Goal: Transaction & Acquisition: Purchase product/service

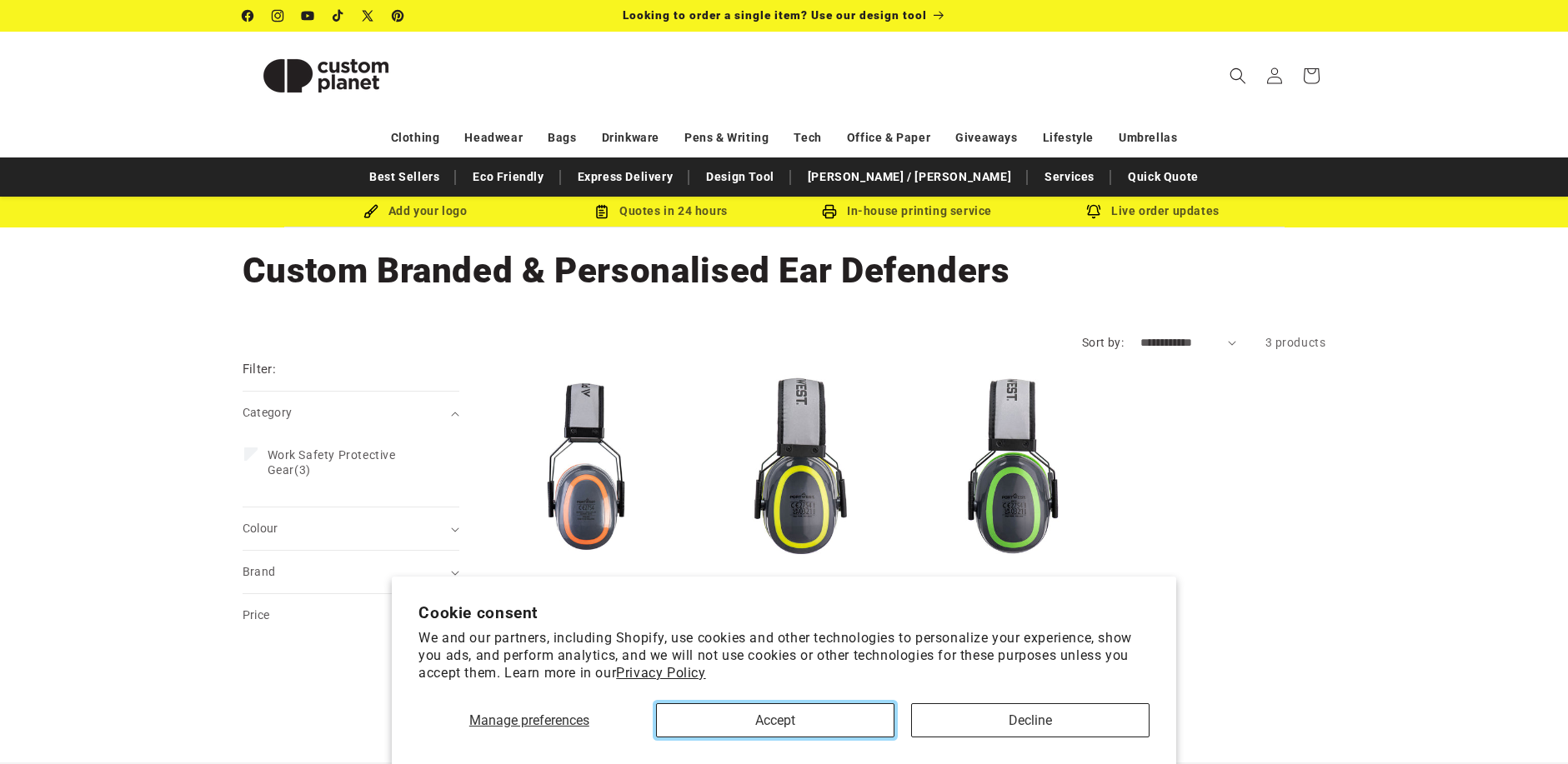
click at [841, 735] on button "Accept" at bounding box center [775, 721] width 239 height 34
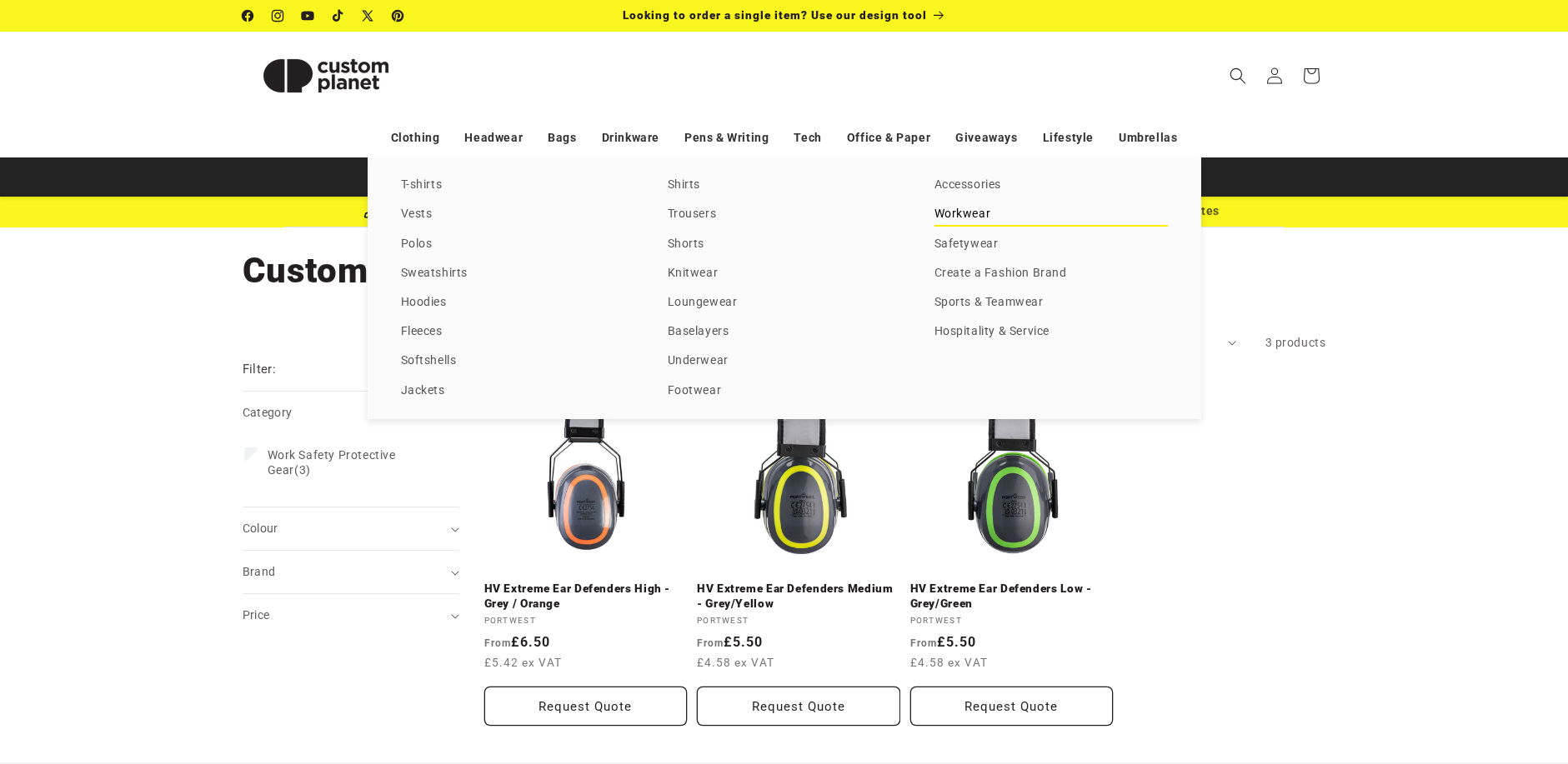
click at [966, 213] on link "Workwear" at bounding box center [1050, 215] width 233 height 23
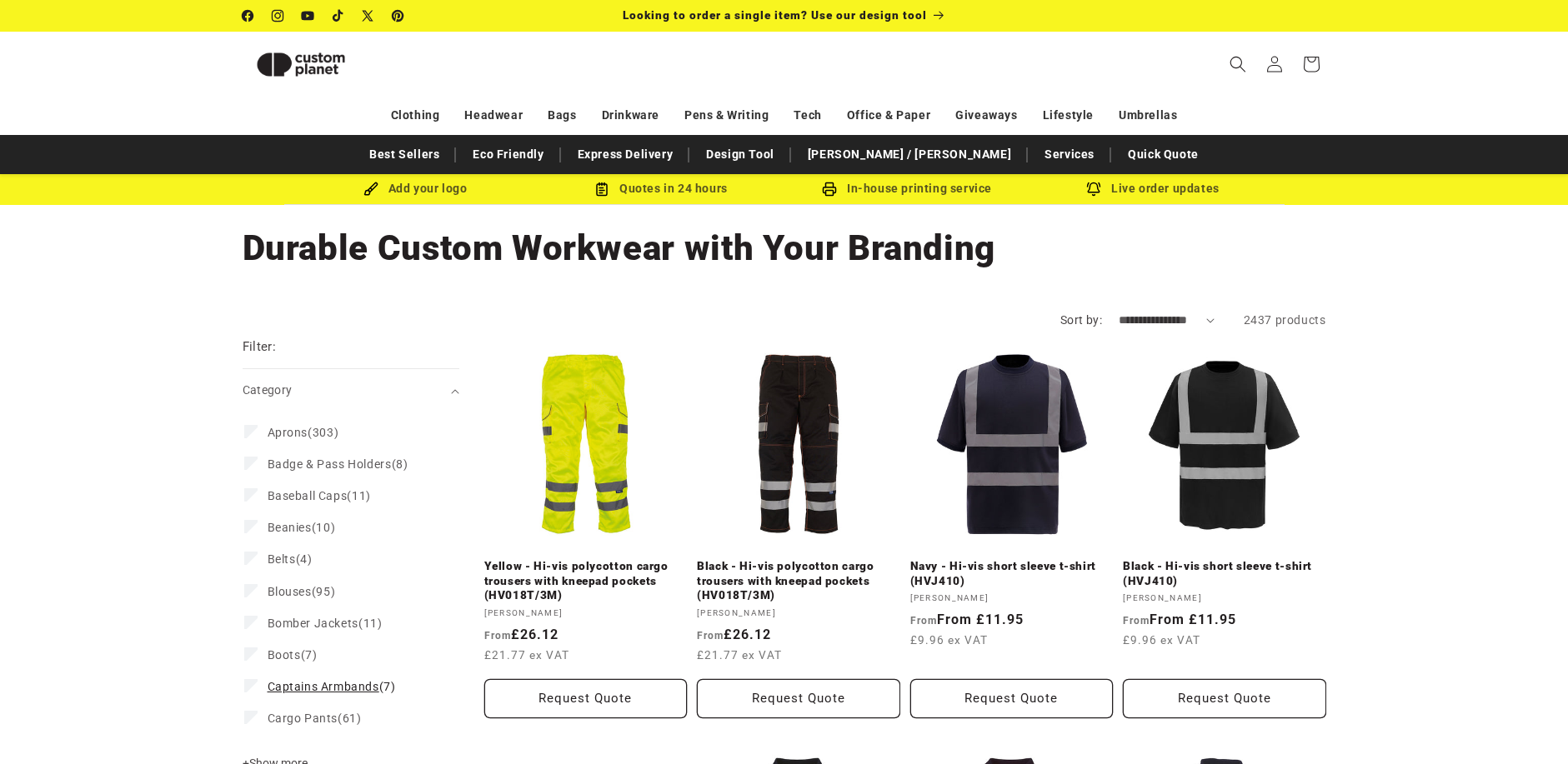
scroll to position [227, 0]
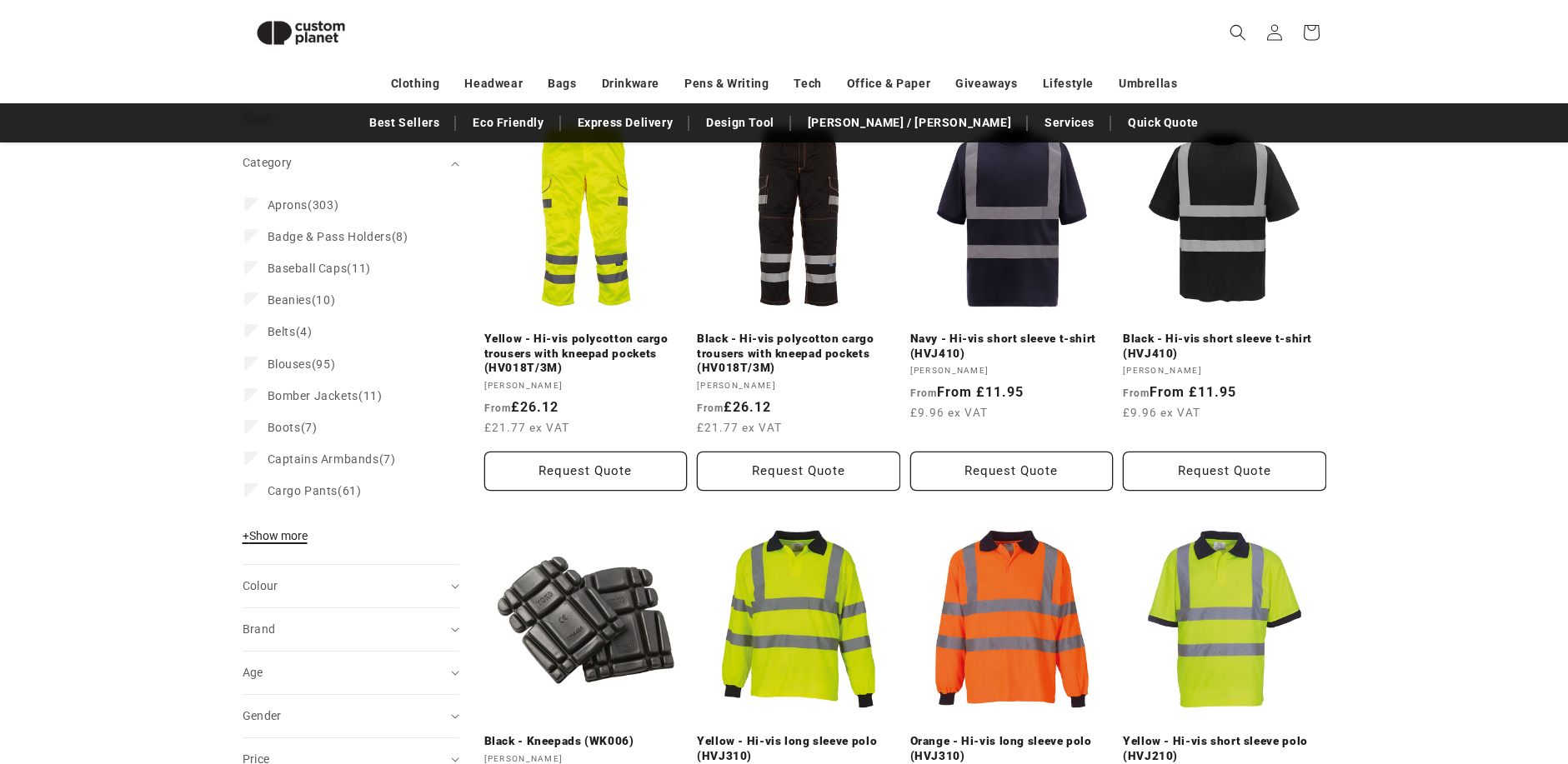
click at [285, 531] on span "+ Show more" at bounding box center [275, 536] width 65 height 13
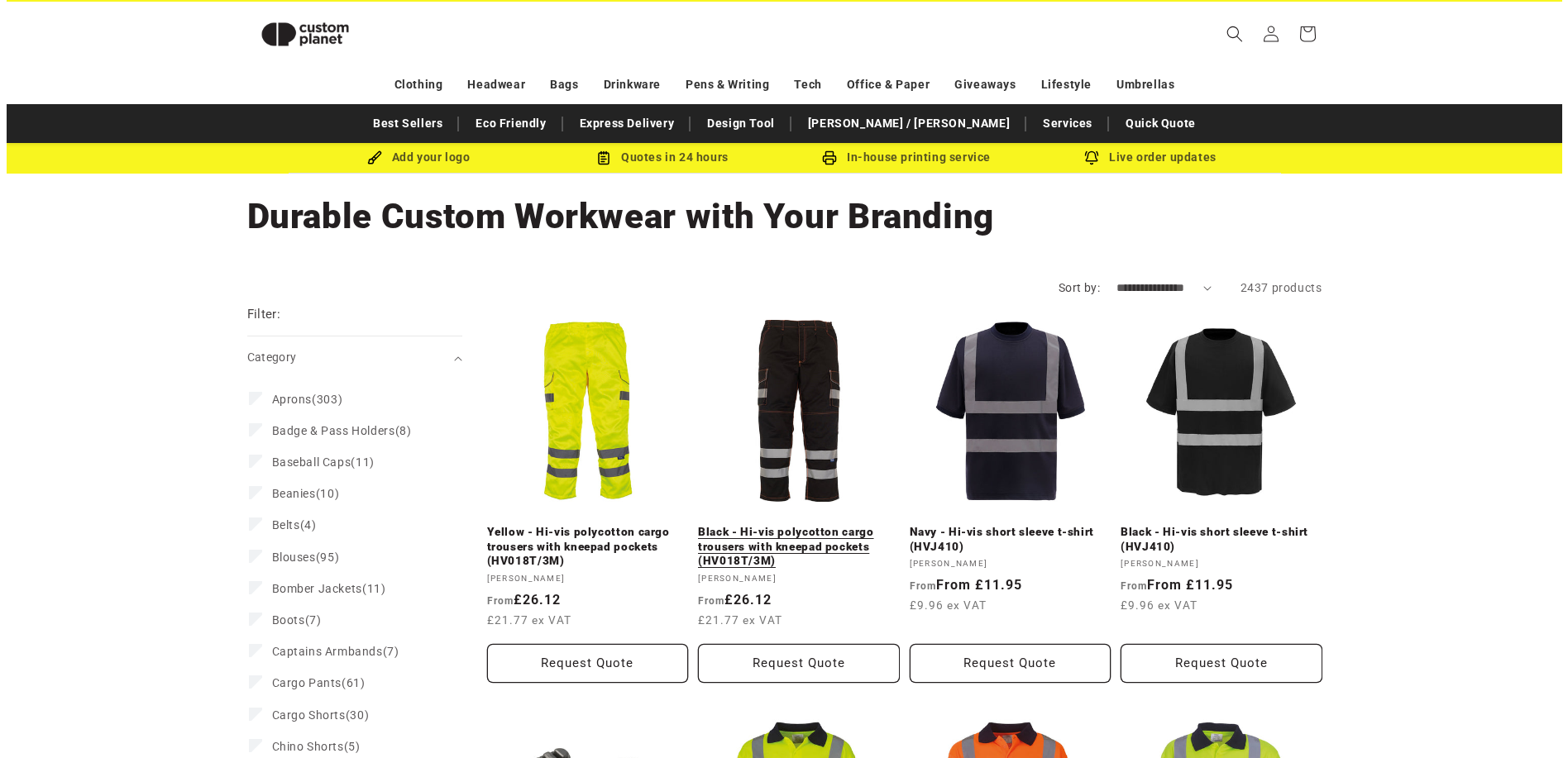
scroll to position [0, 0]
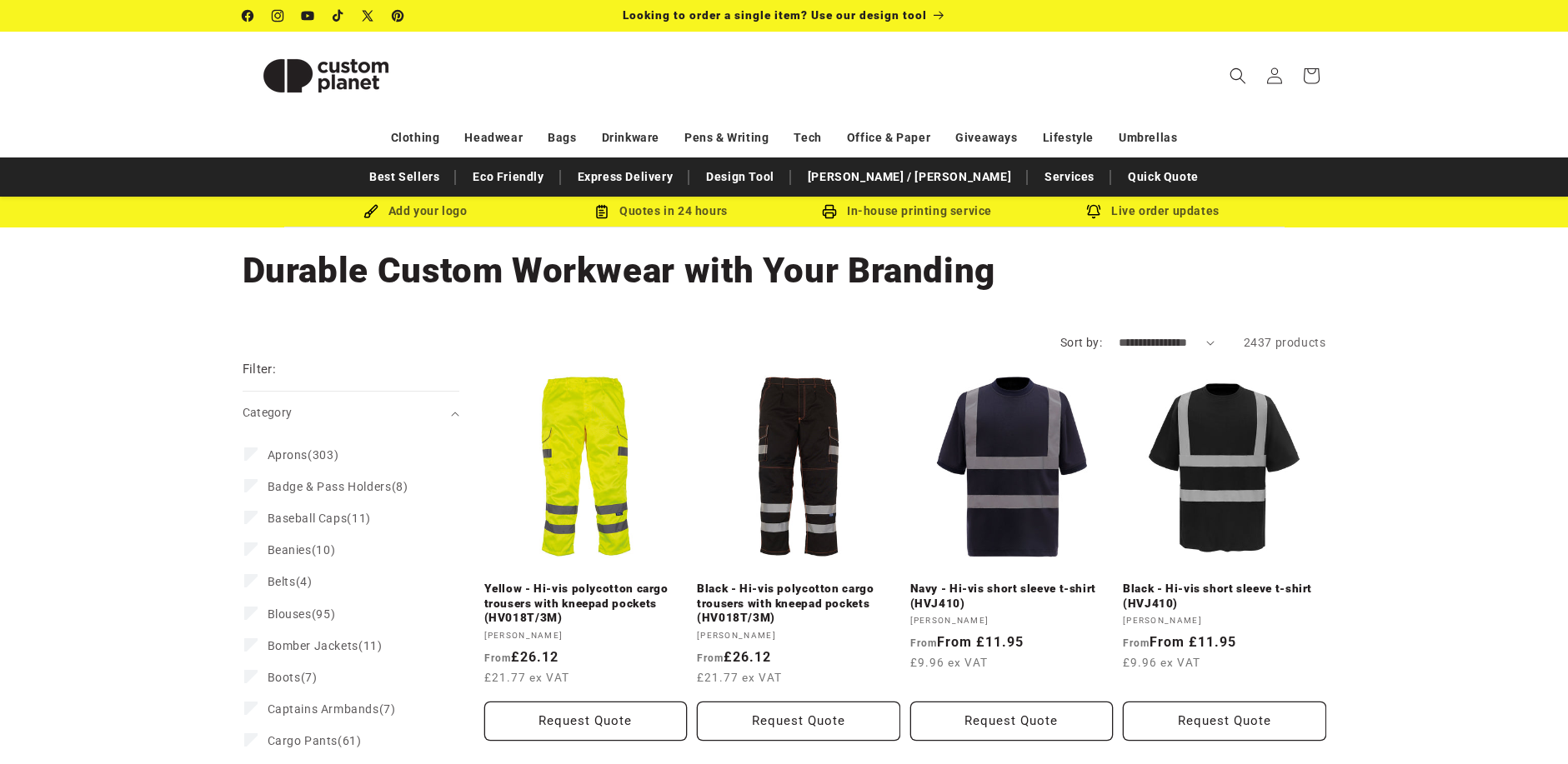
click at [1239, 74] on icon "Search" at bounding box center [1237, 75] width 16 height 16
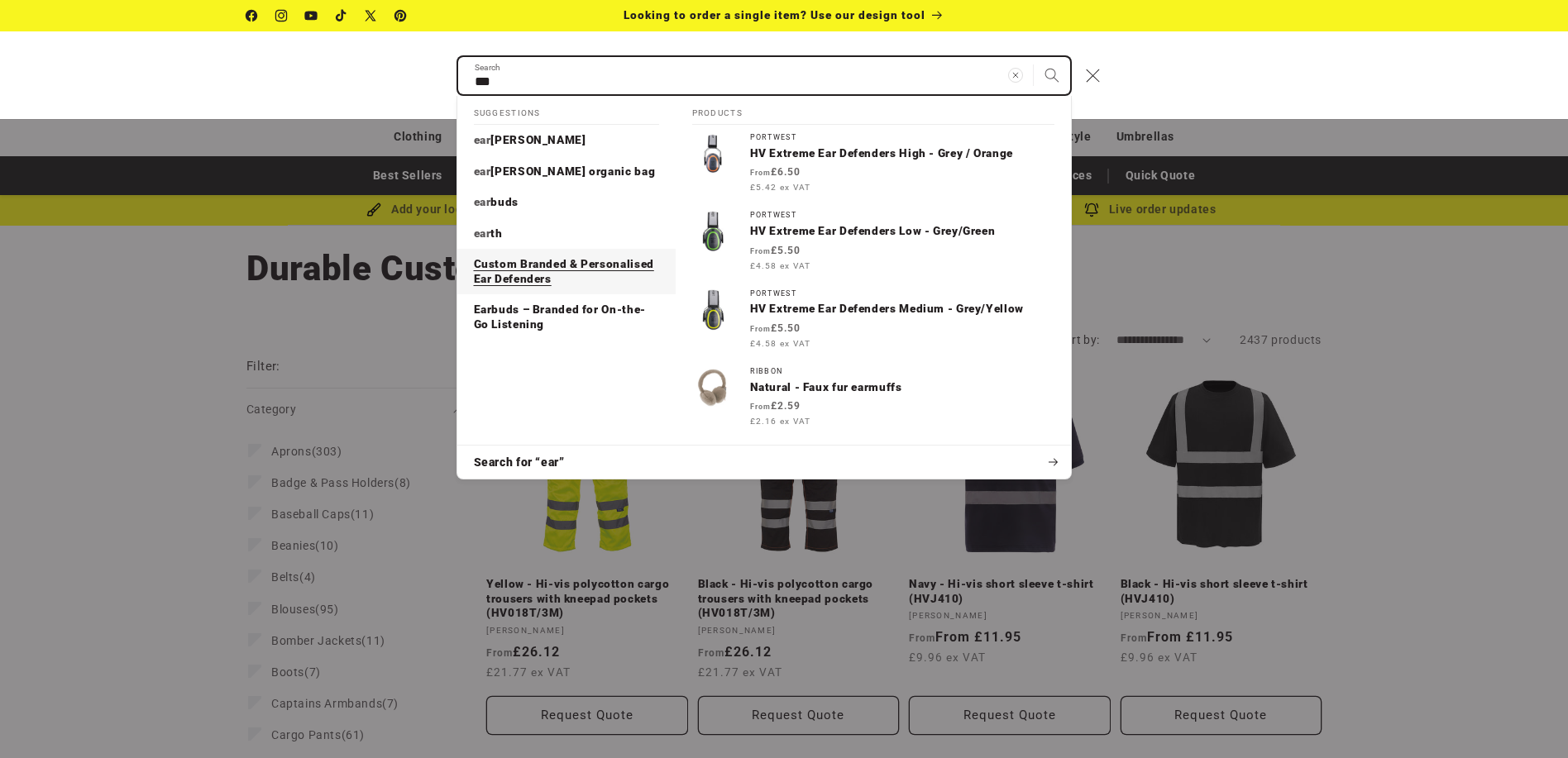
type input "***"
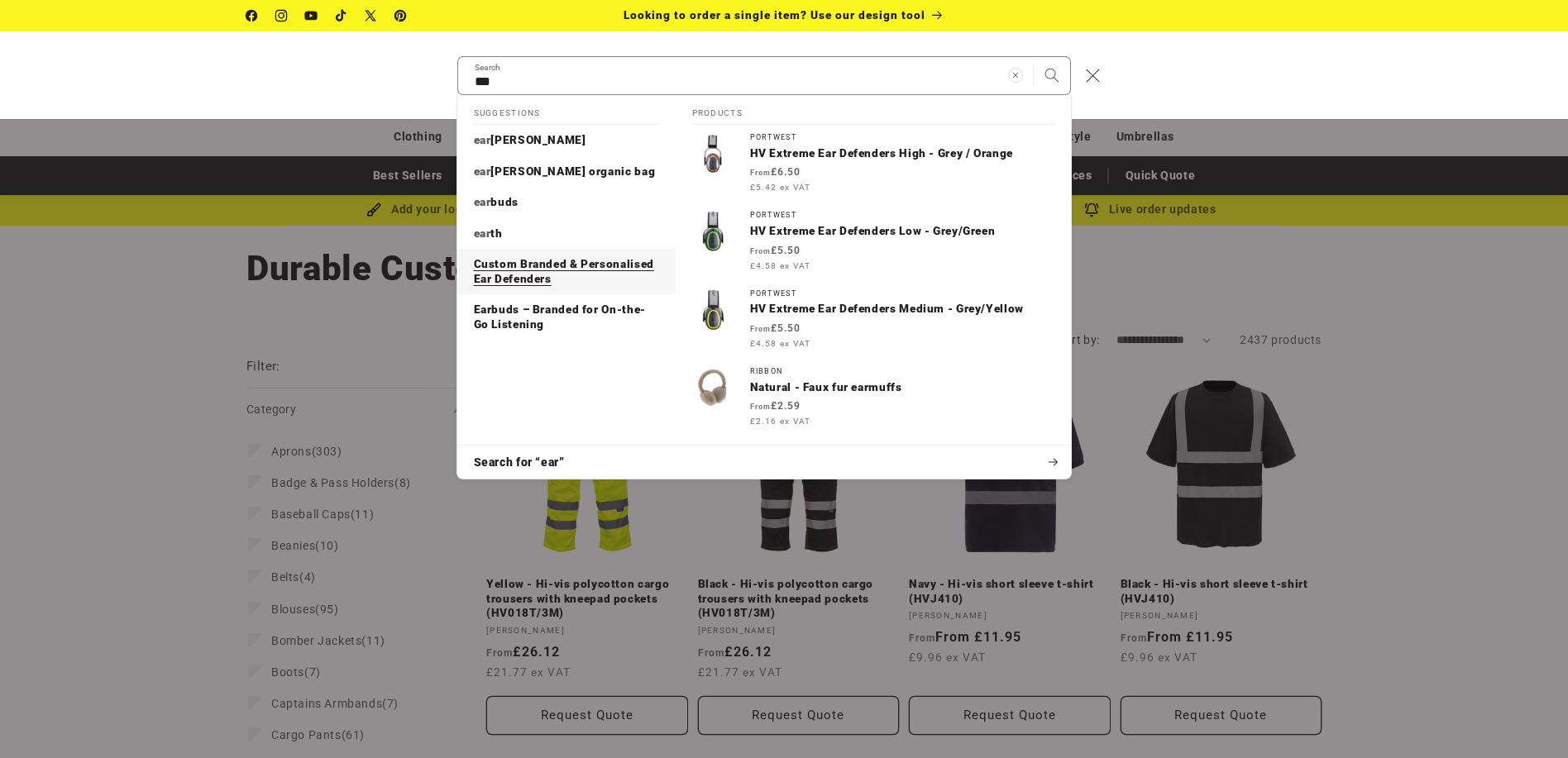
click at [560, 261] on p "Custom Branded & Personalised Ear Defenders" at bounding box center [567, 271] width 186 height 29
